Goal: Task Accomplishment & Management: Use online tool/utility

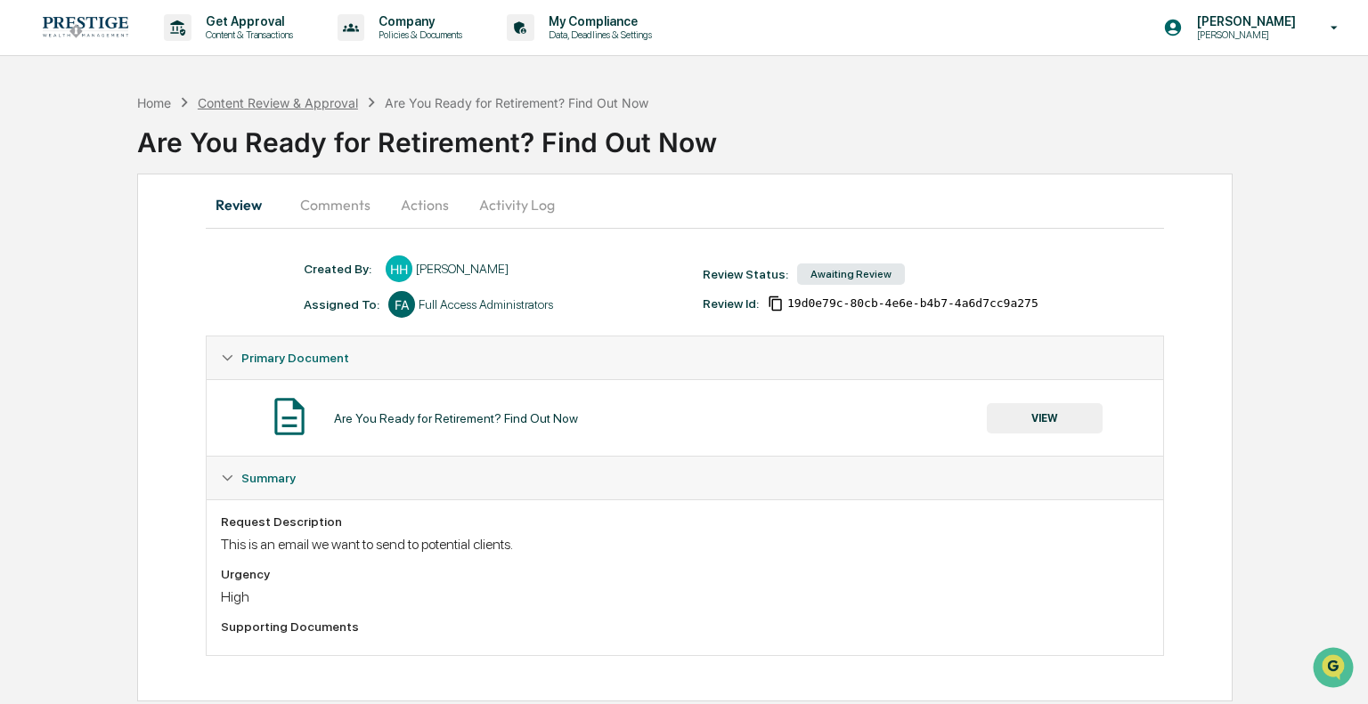
click at [267, 108] on div "Content Review & Approval" at bounding box center [278, 102] width 160 height 15
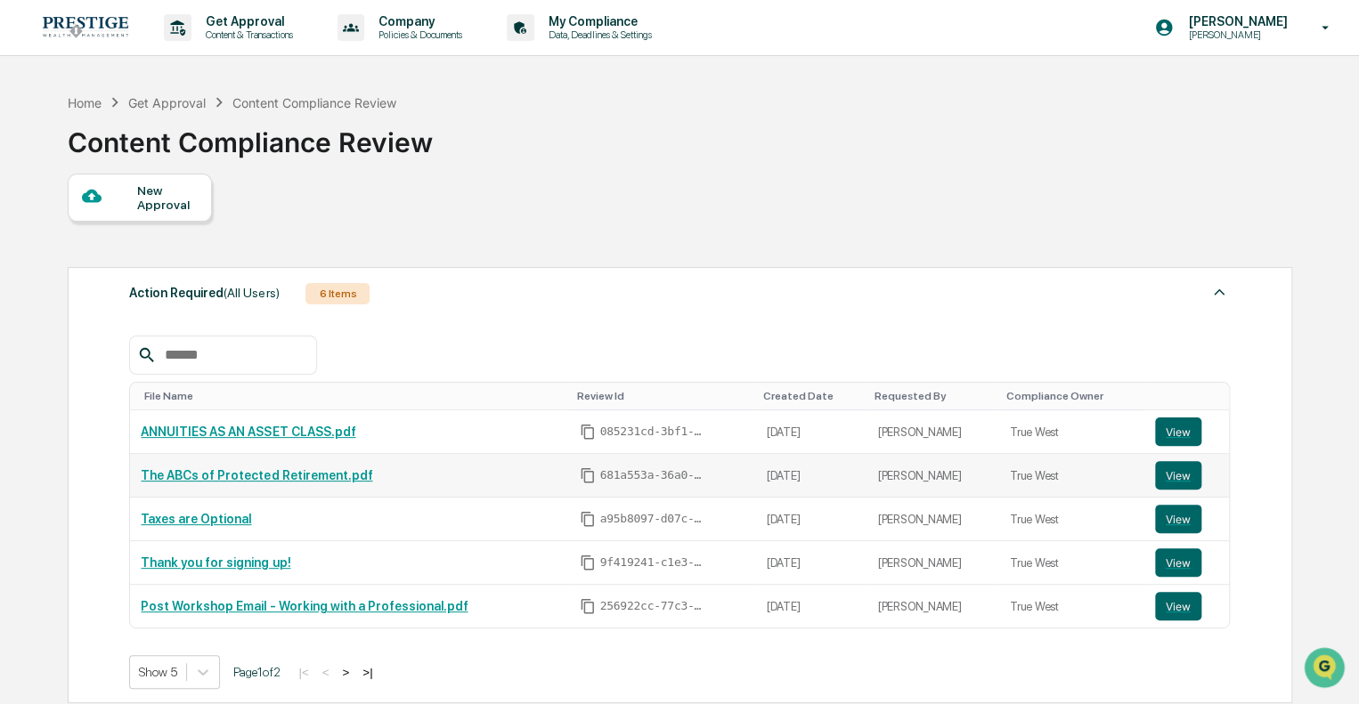
scroll to position [353, 0]
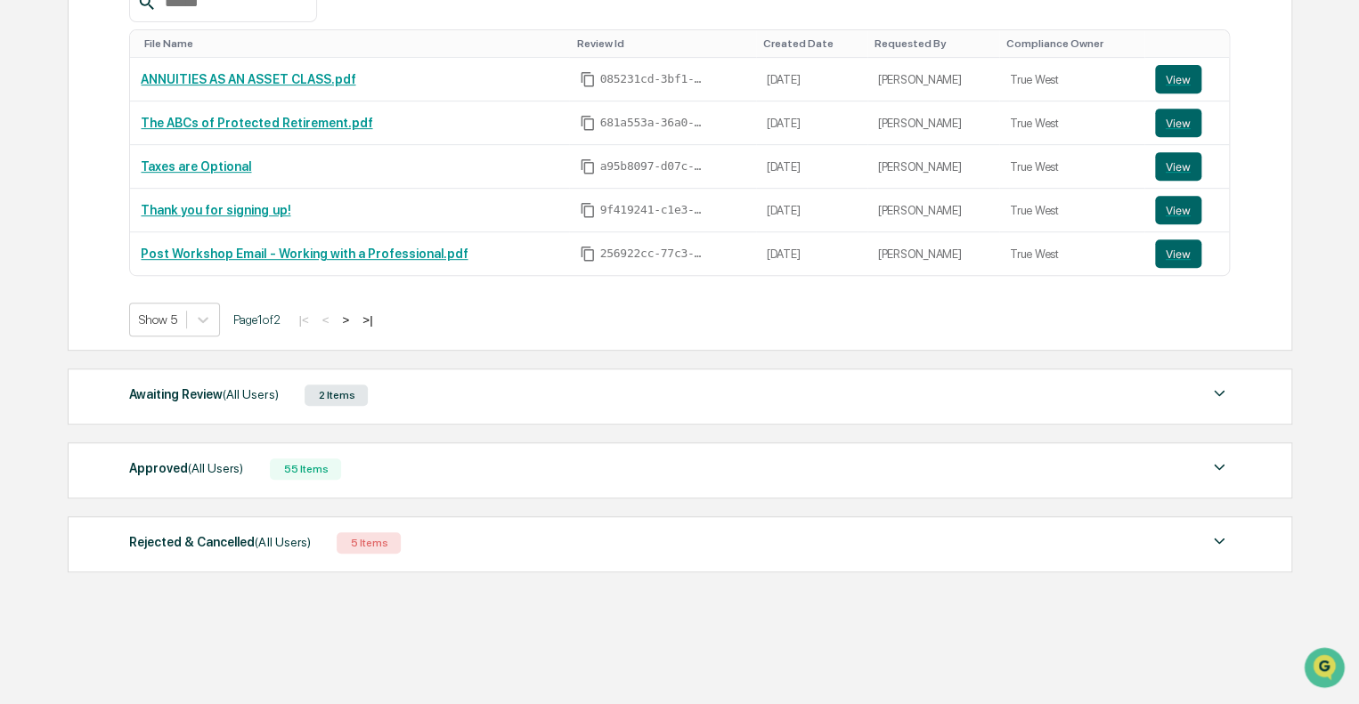
click at [680, 398] on div "Awaiting Review (All Users) 2 Items" at bounding box center [679, 395] width 1101 height 25
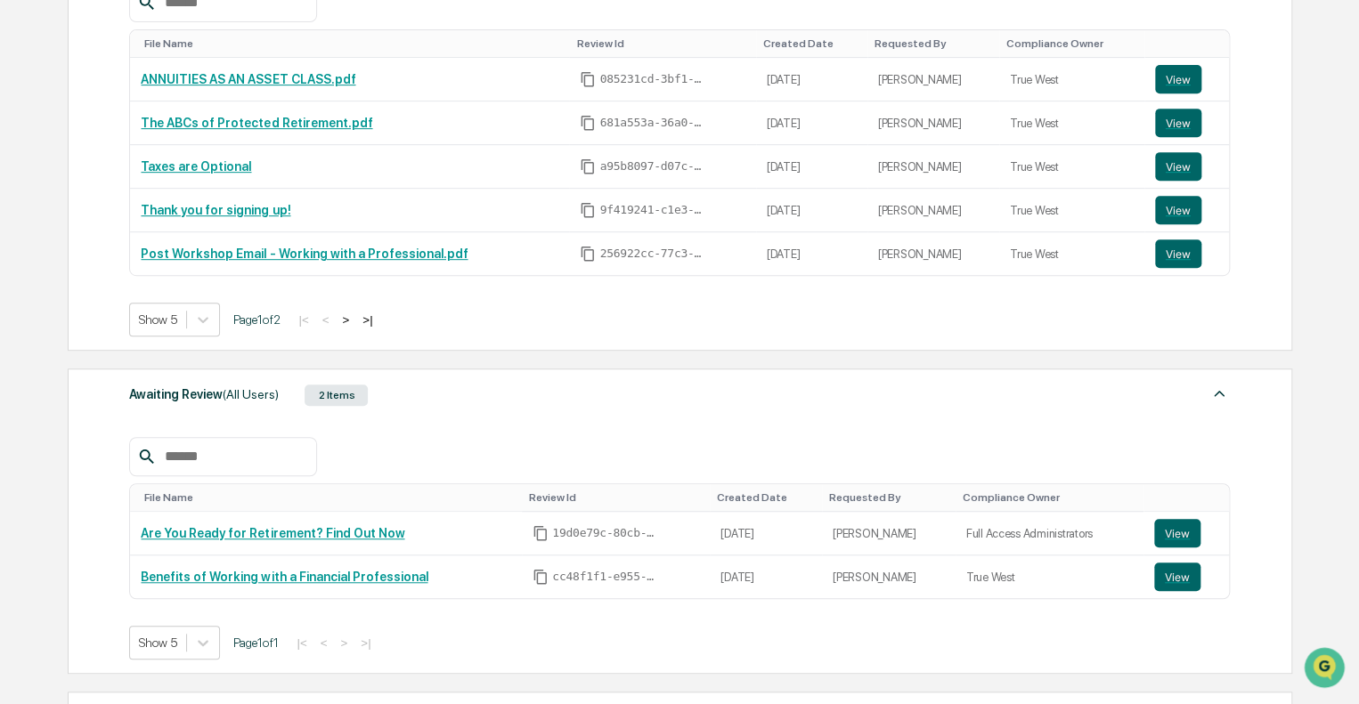
click at [680, 398] on div "Awaiting Review (All Users) 2 Items" at bounding box center [679, 395] width 1101 height 25
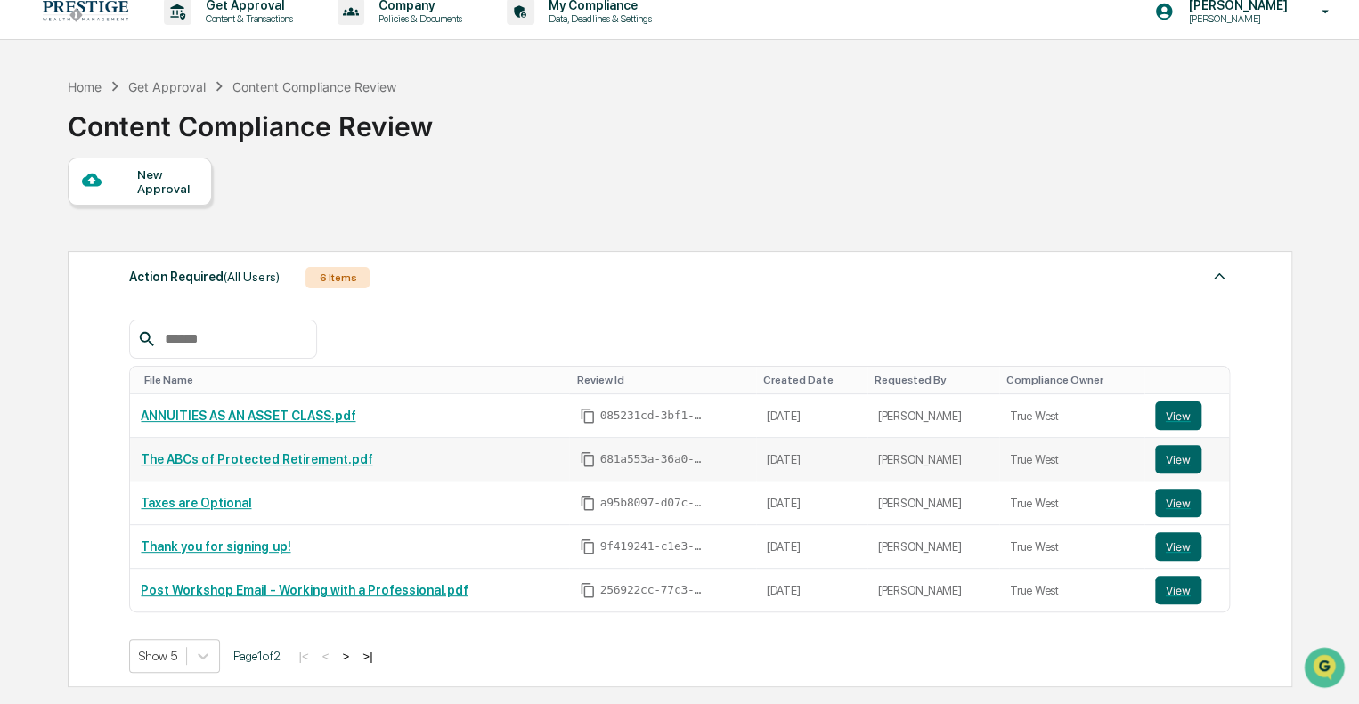
scroll to position [0, 0]
